Goal: Check status

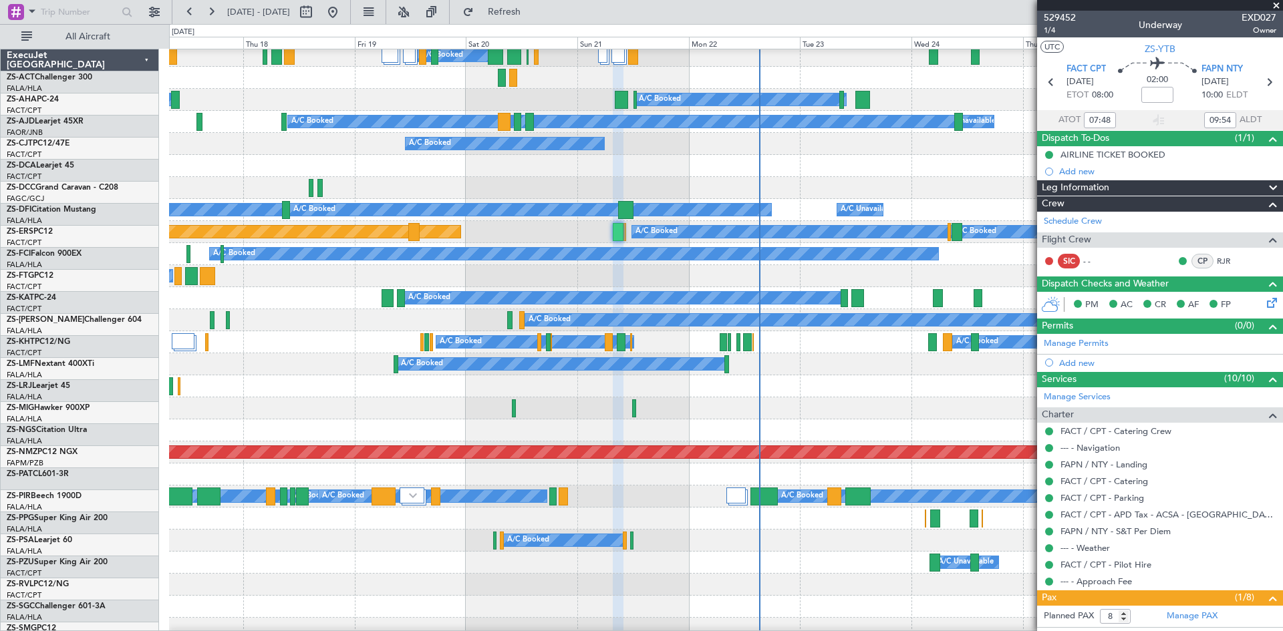
scroll to position [468, 0]
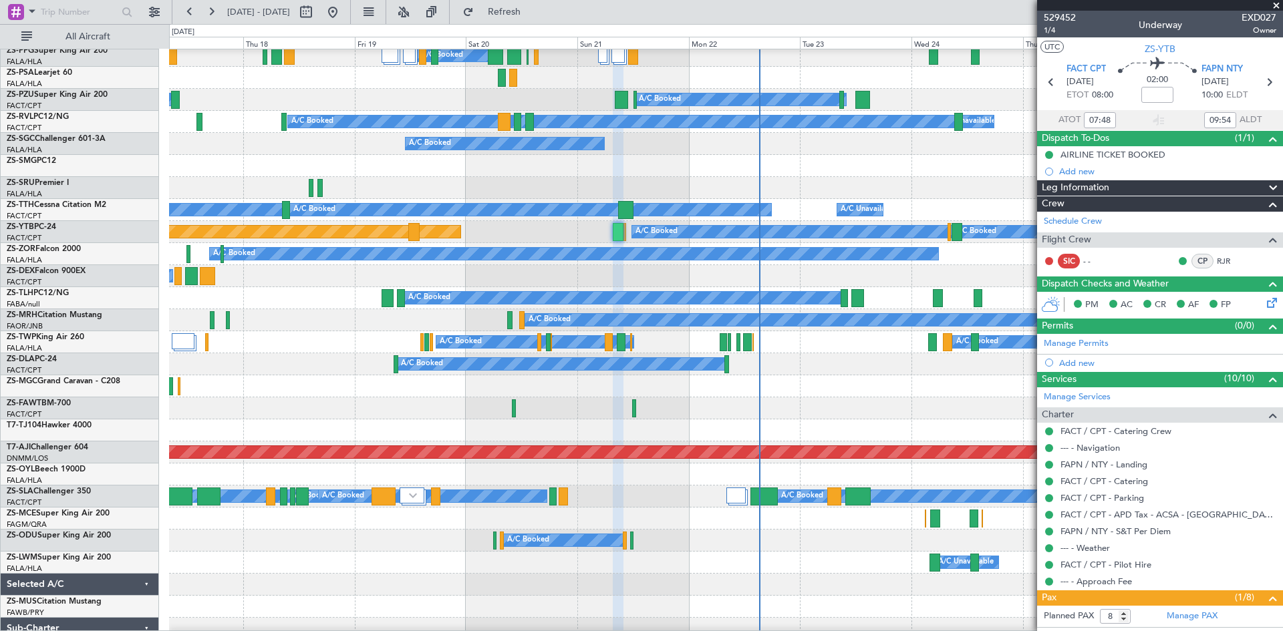
click at [208, 10] on button at bounding box center [210, 11] width 21 height 21
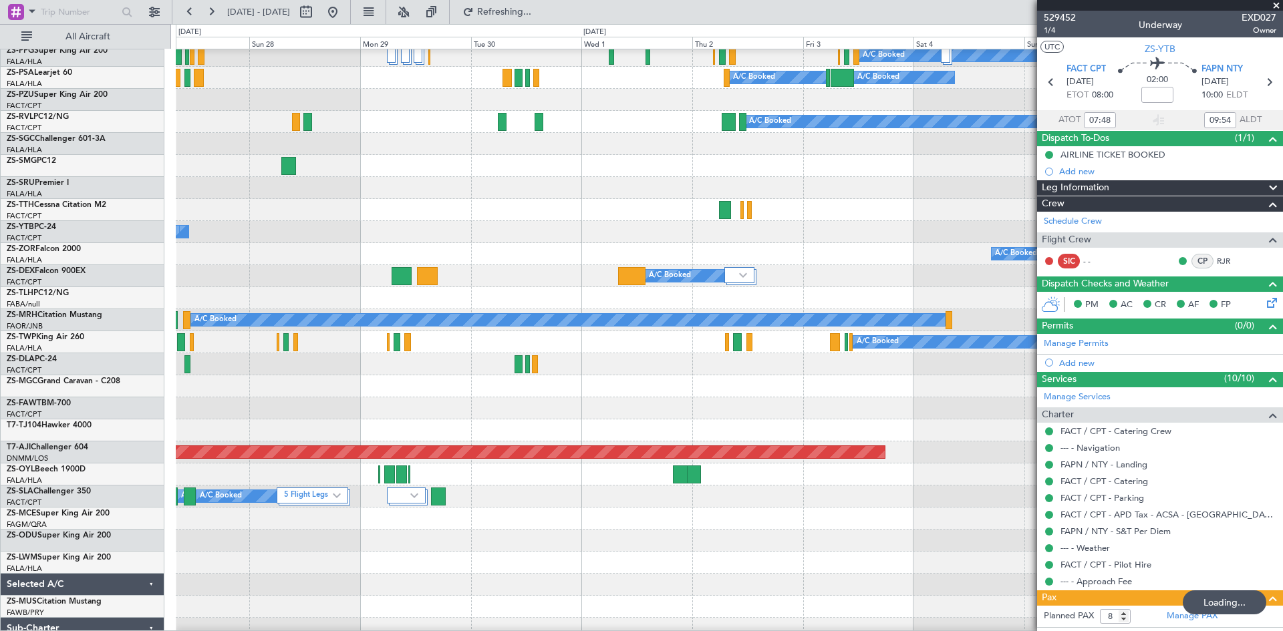
click at [208, 10] on button at bounding box center [210, 11] width 21 height 21
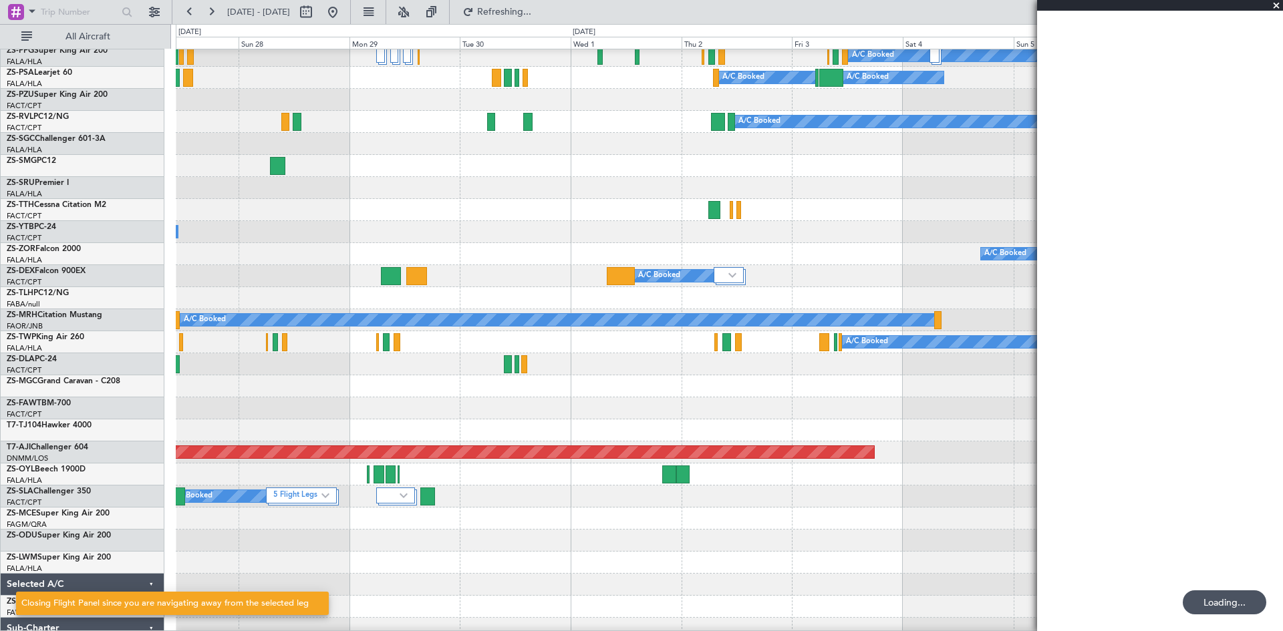
scroll to position [454, 0]
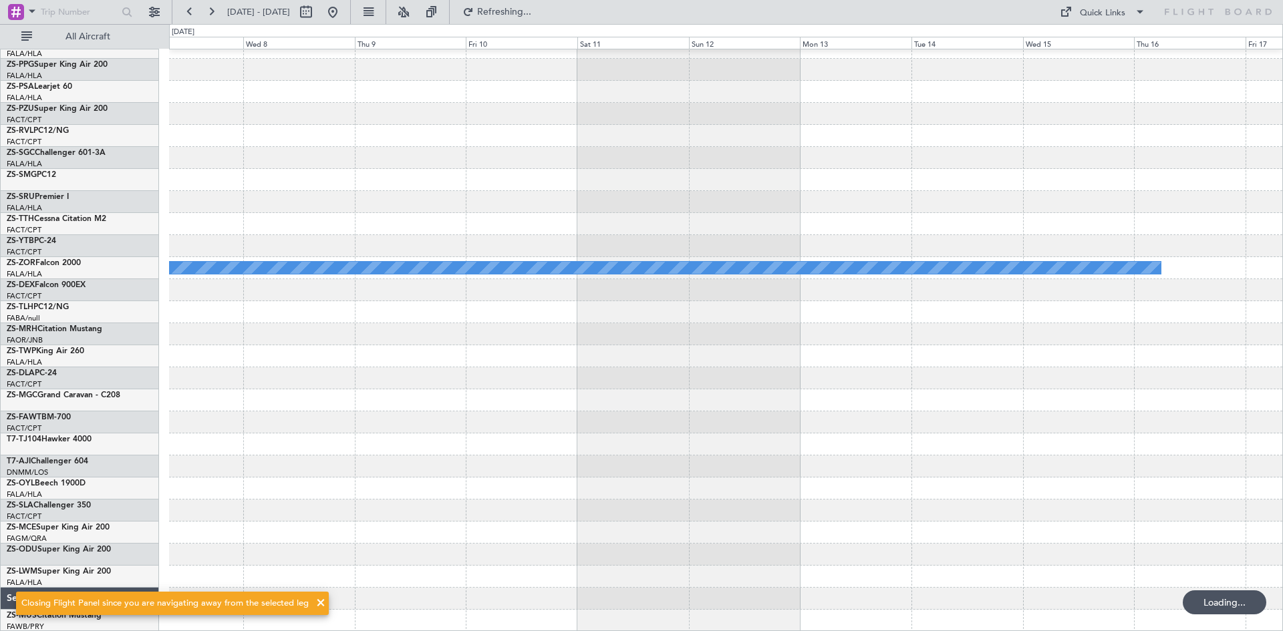
click at [208, 10] on button at bounding box center [210, 11] width 21 height 21
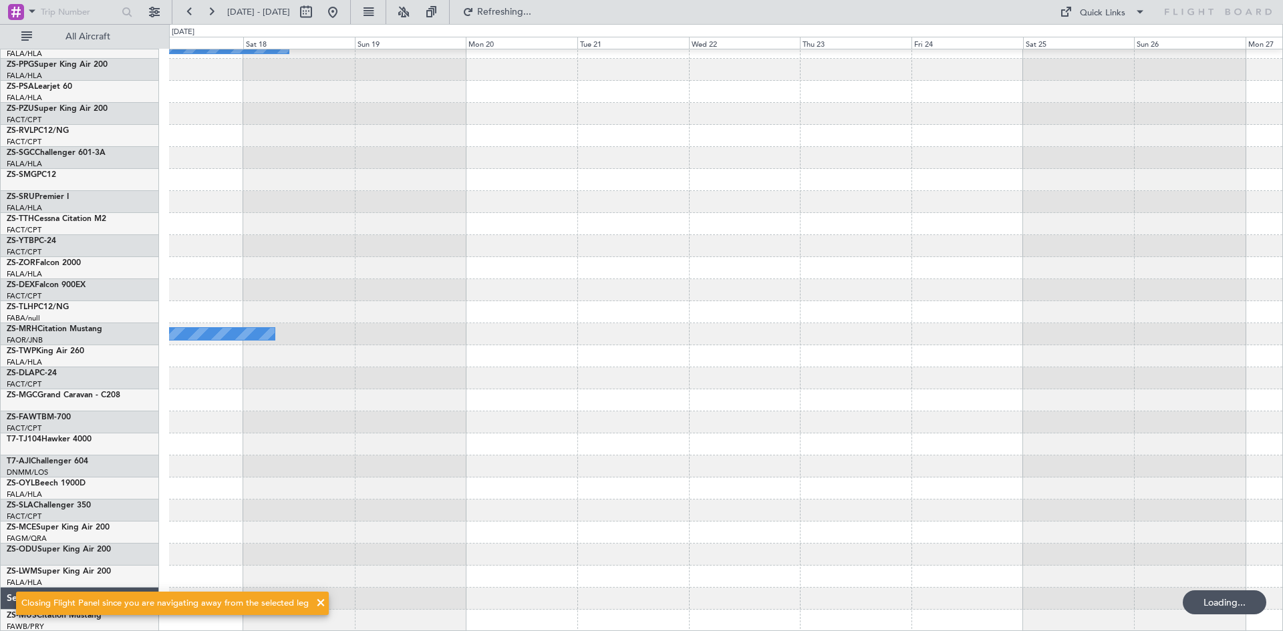
click at [208, 10] on button at bounding box center [210, 11] width 21 height 21
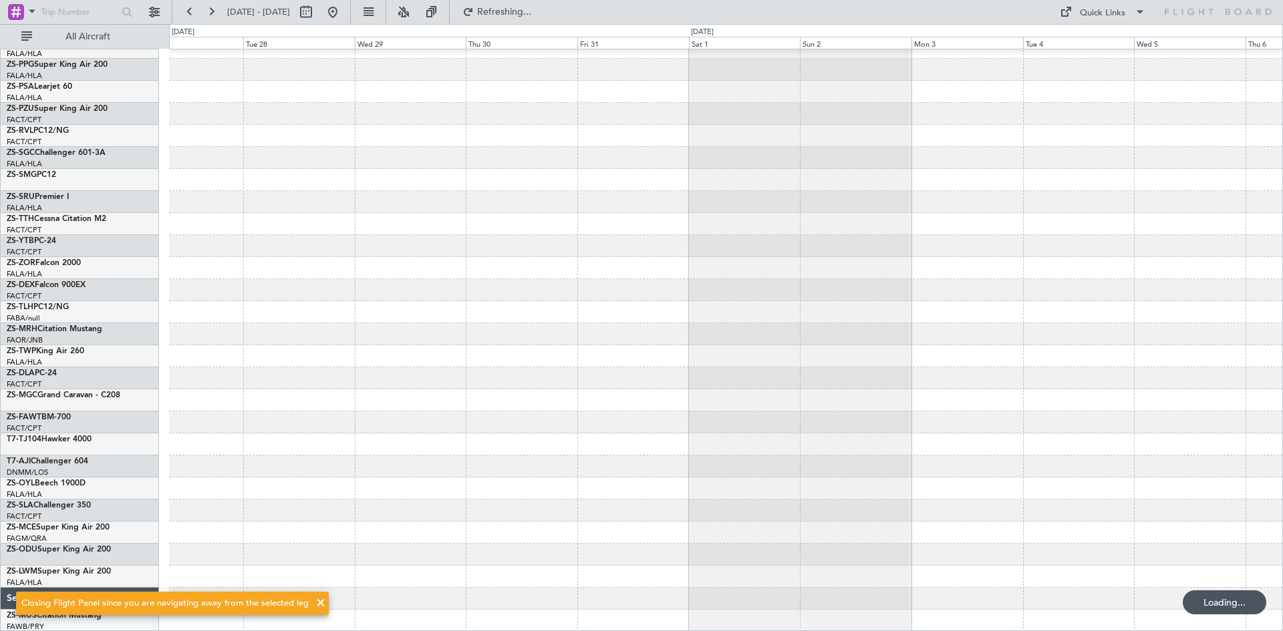
click at [208, 10] on button at bounding box center [210, 11] width 21 height 21
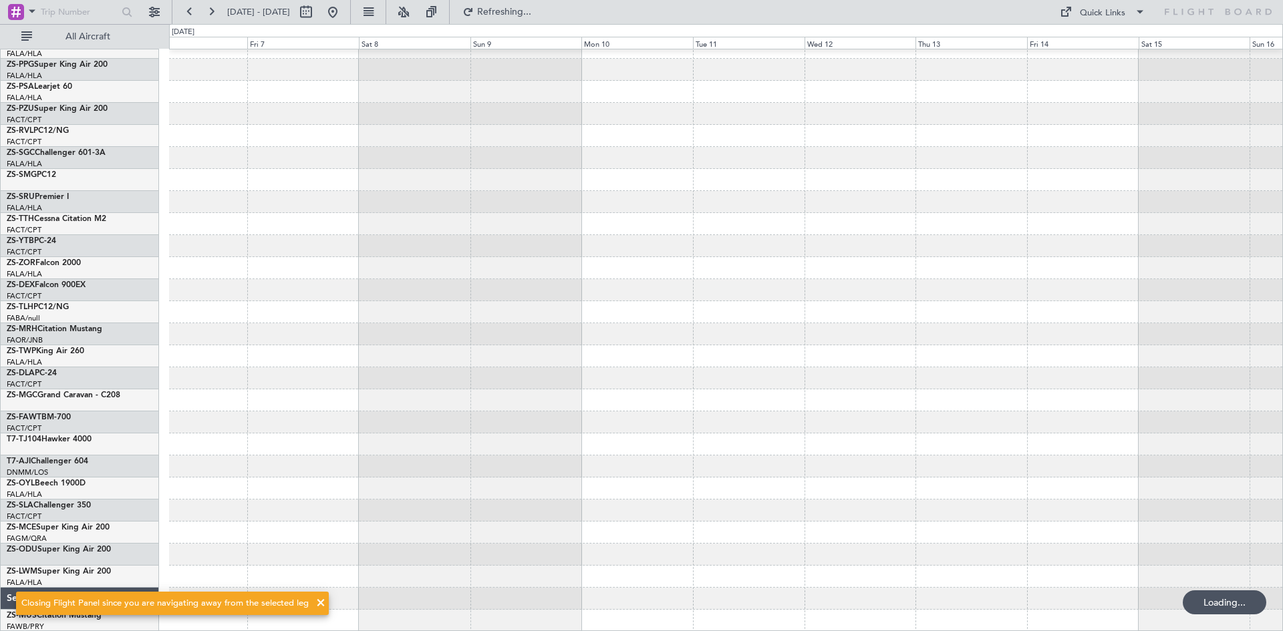
click at [208, 10] on button at bounding box center [210, 11] width 21 height 21
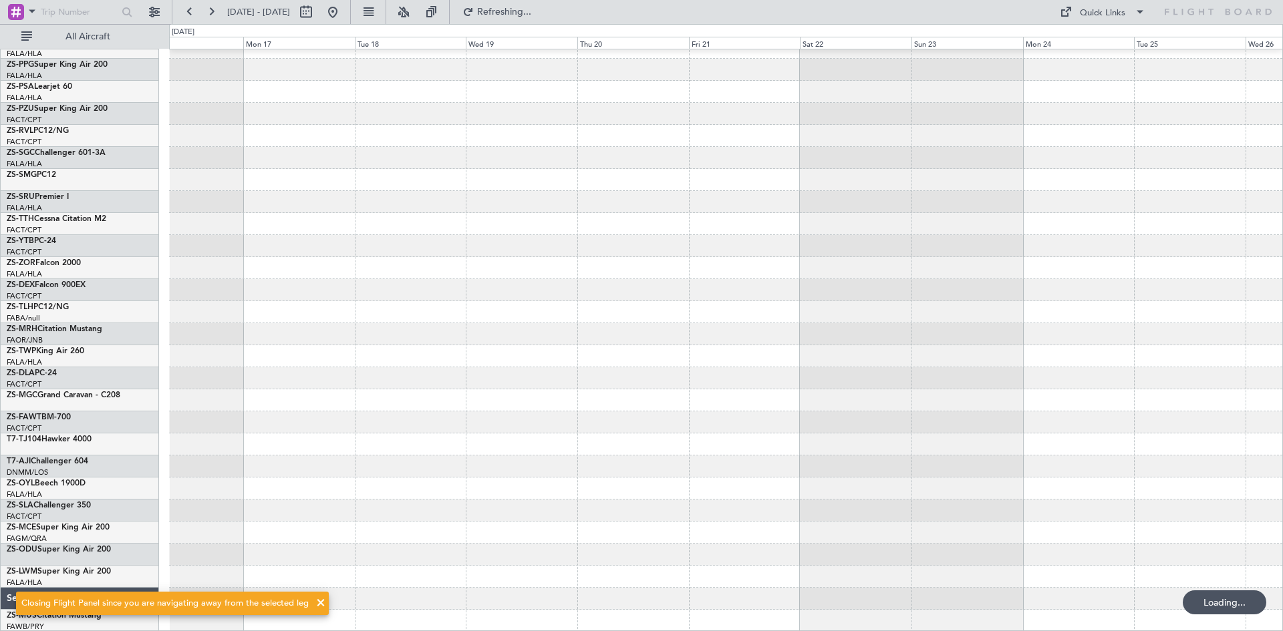
click at [208, 10] on button at bounding box center [210, 11] width 21 height 21
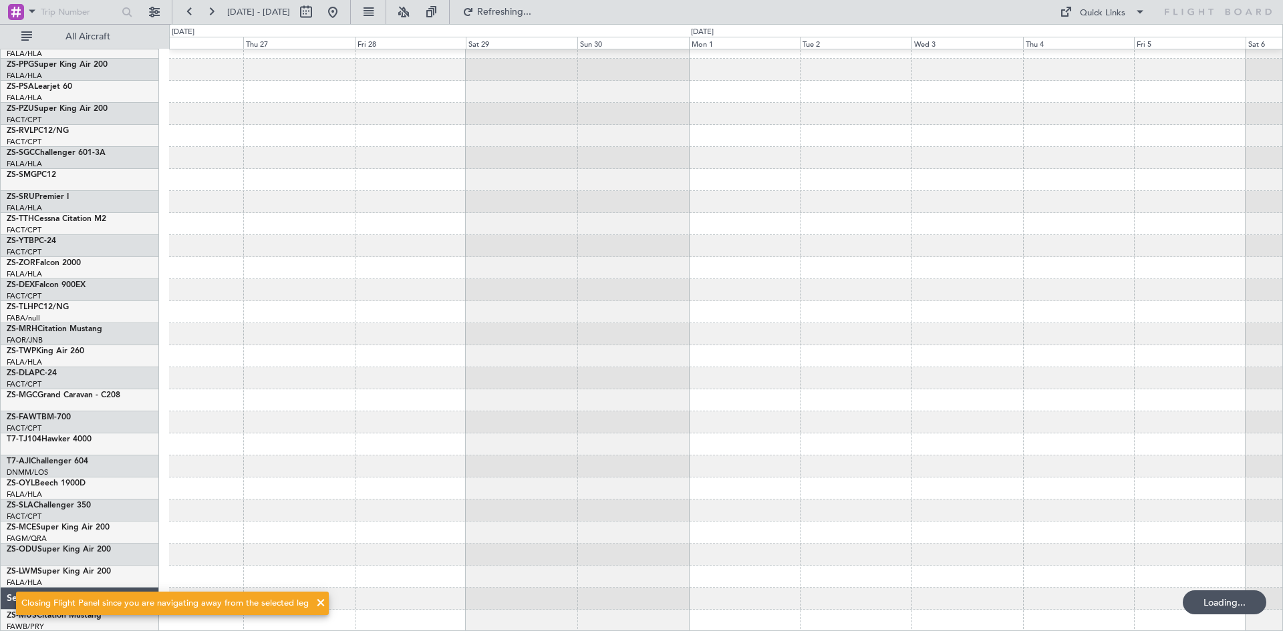
click at [208, 10] on button at bounding box center [210, 11] width 21 height 21
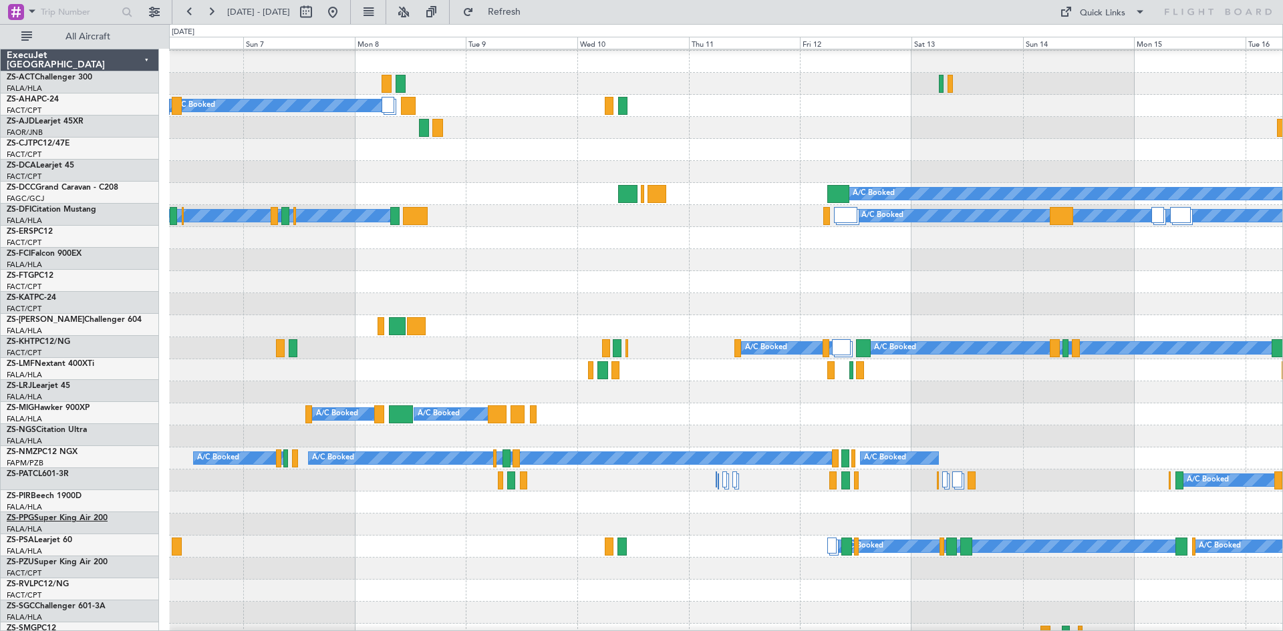
scroll to position [67, 0]
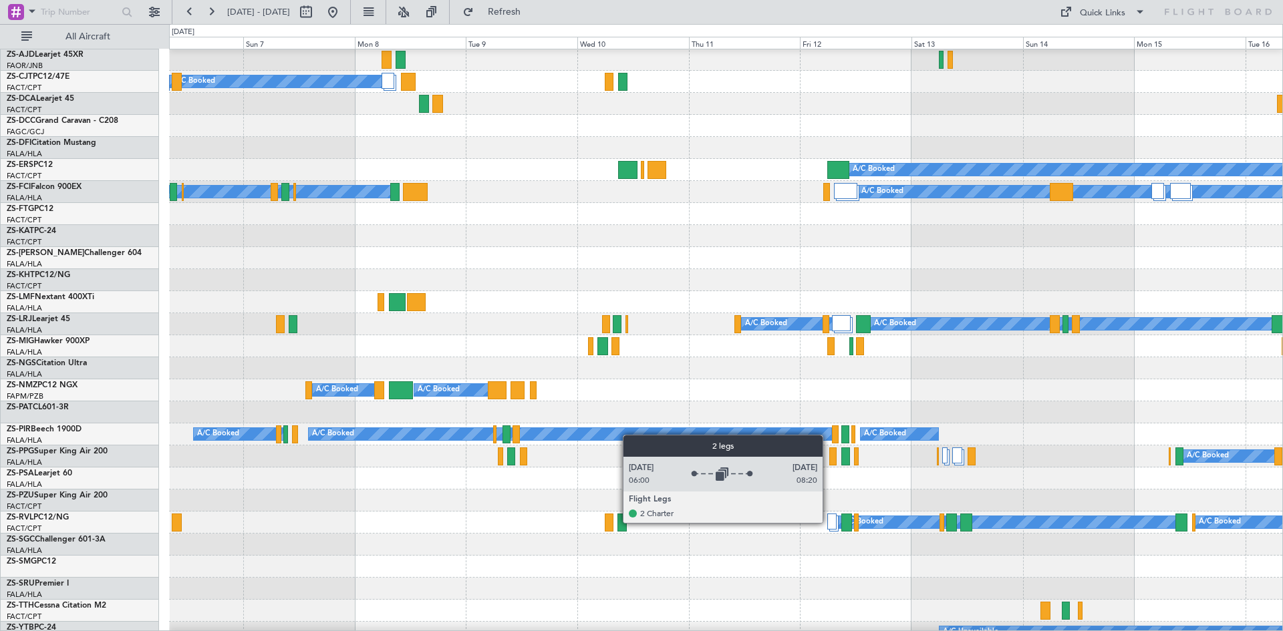
click at [828, 522] on div at bounding box center [831, 522] width 9 height 16
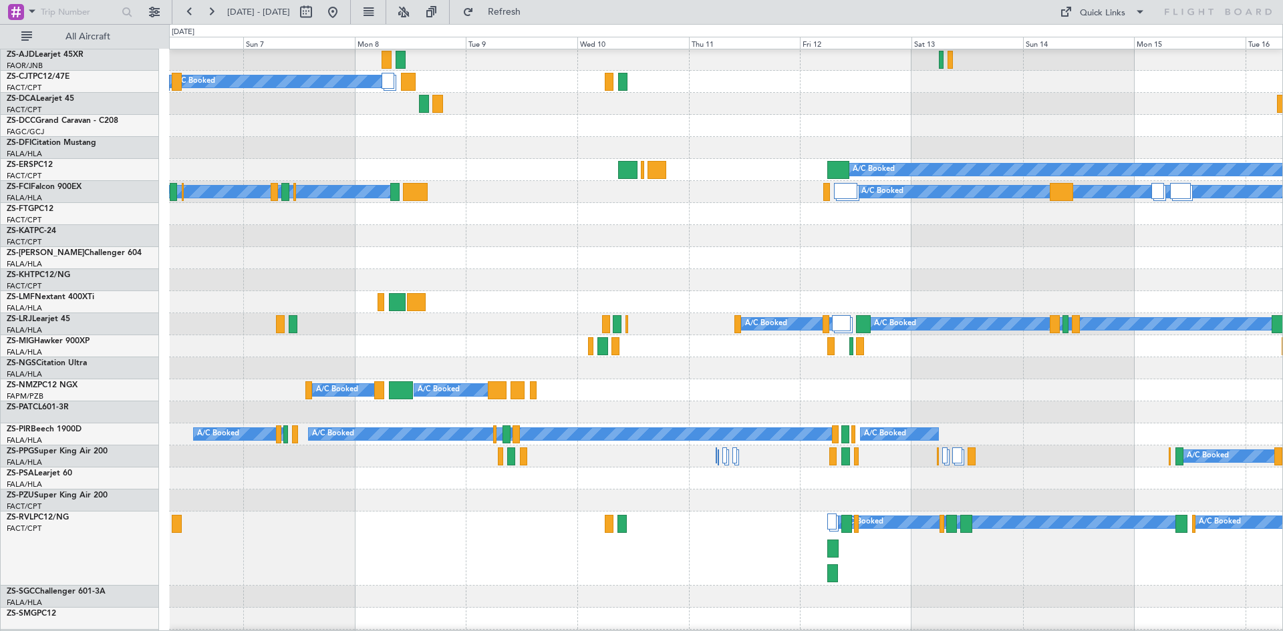
click at [921, 578] on div "A/C Booked A/C Booked A/C Booked" at bounding box center [725, 549] width 1113 height 74
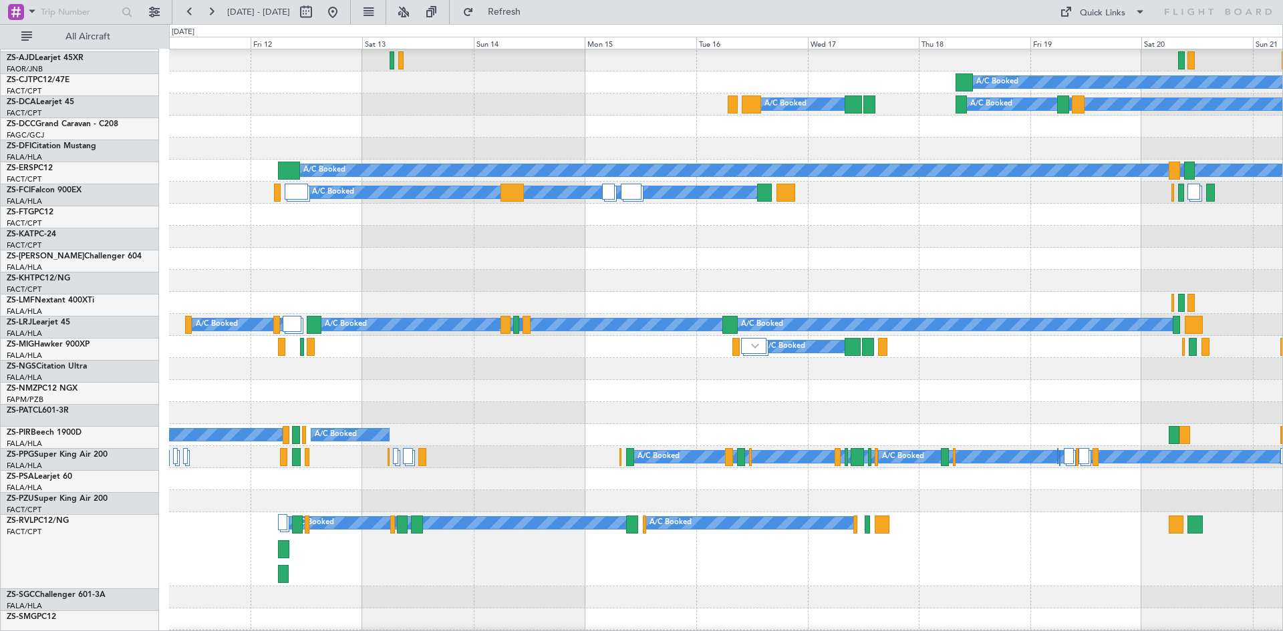
scroll to position [66, 0]
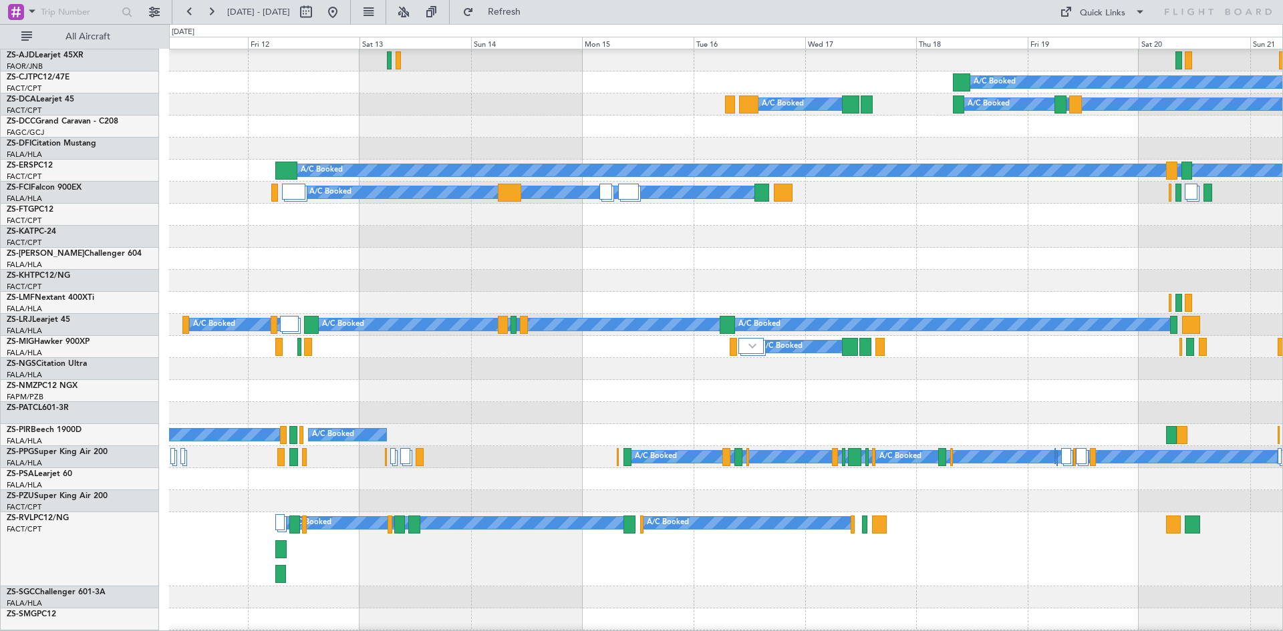
click at [498, 558] on div "A/C Booked A/C Booked A/C Booked" at bounding box center [725, 549] width 1113 height 74
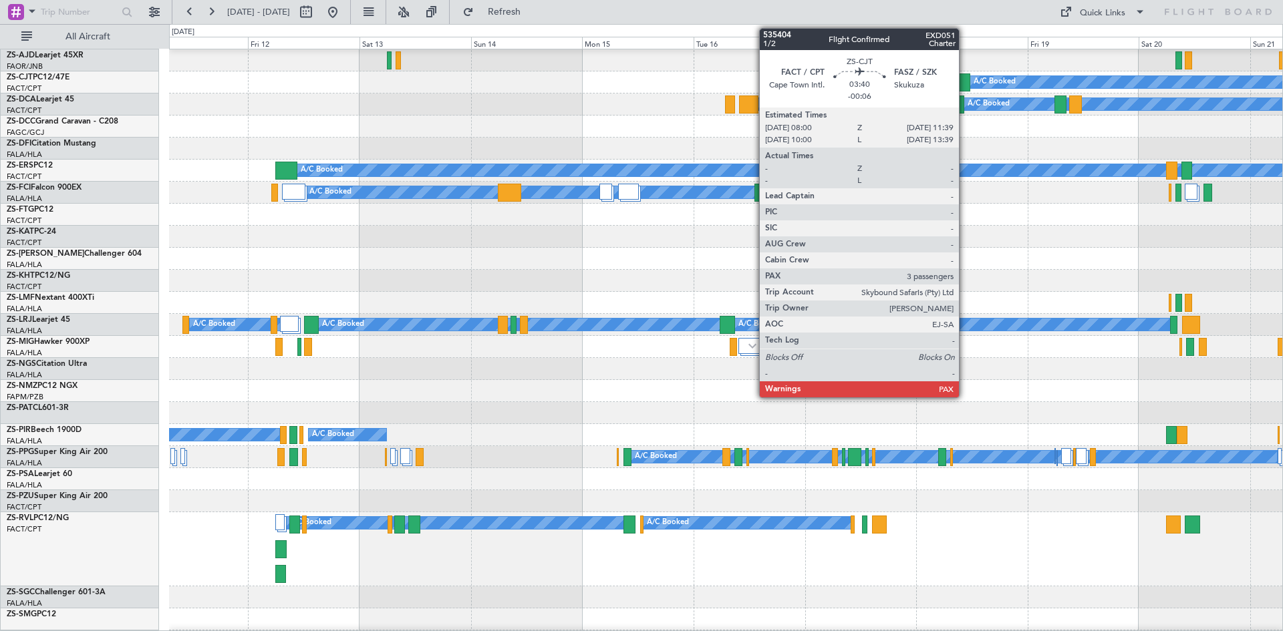
click at [965, 85] on div at bounding box center [961, 82] width 17 height 18
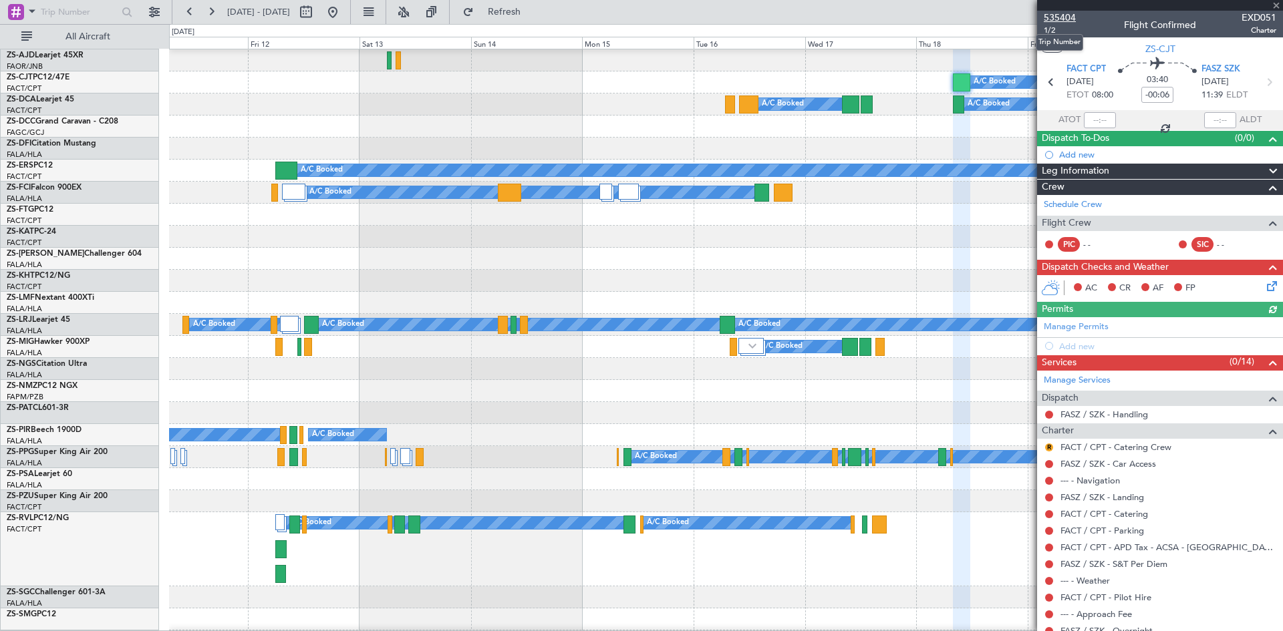
click at [1062, 21] on span "535404" at bounding box center [1059, 18] width 32 height 14
